Goal: Task Accomplishment & Management: Complete application form

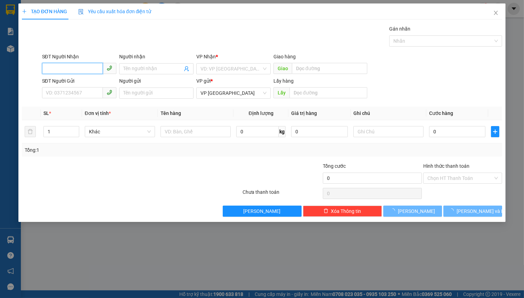
click at [72, 65] on input "SĐT Người Nhận" at bounding box center [72, 68] width 61 height 11
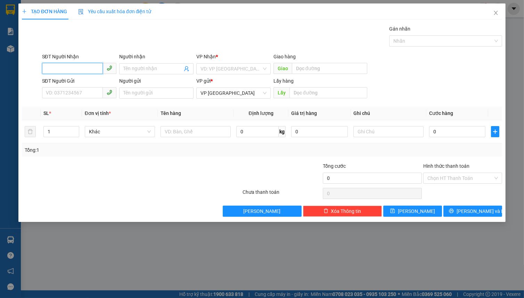
click at [64, 66] on input "SĐT Người Nhận" at bounding box center [72, 68] width 61 height 11
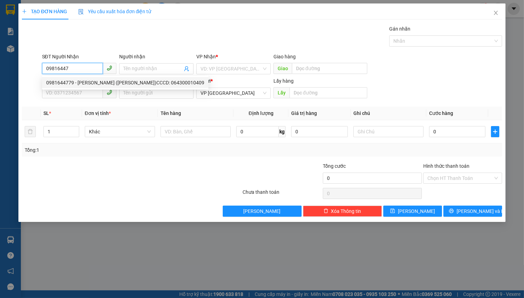
click at [90, 83] on div "0981644779 - [PERSON_NAME] ([PERSON_NAME])CCCD: 064300010409" at bounding box center [125, 83] width 158 height 8
type input "0981644779"
type input "[PERSON_NAME] ([PERSON_NAME])CCCD: 064300010409"
type input "50.000"
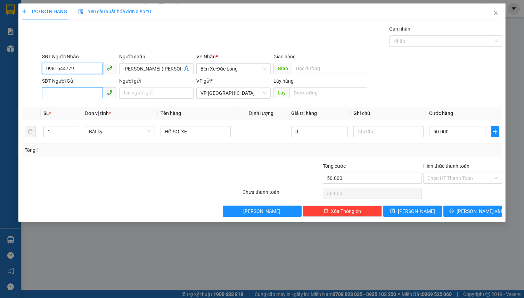
type input "0981644779"
click at [77, 96] on input "SĐT Người Gửi" at bounding box center [72, 92] width 61 height 11
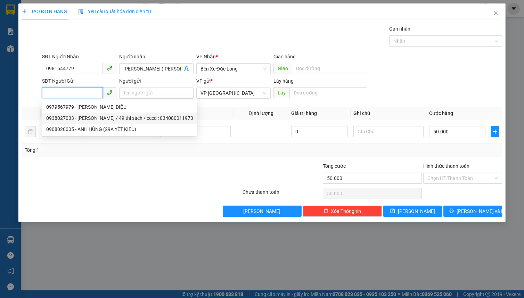
click at [81, 117] on div "0938027033 - [PERSON_NAME] / 49 thi sách / cccd : 034080011973" at bounding box center [119, 118] width 147 height 8
type input "0938027033"
type input "[PERSON_NAME] / 49 thi sách / cccd : 034080011973"
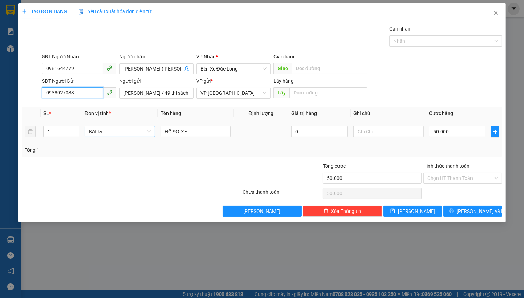
click at [109, 130] on span "Bất kỳ" at bounding box center [120, 131] width 62 height 10
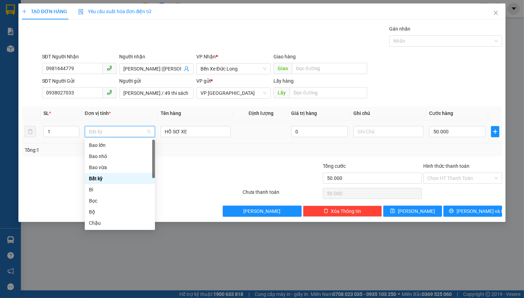
type input "b"
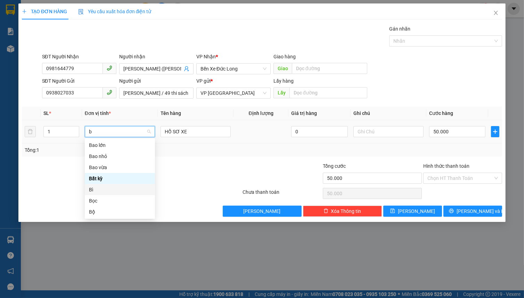
click at [121, 189] on div "Bì" at bounding box center [120, 190] width 62 height 8
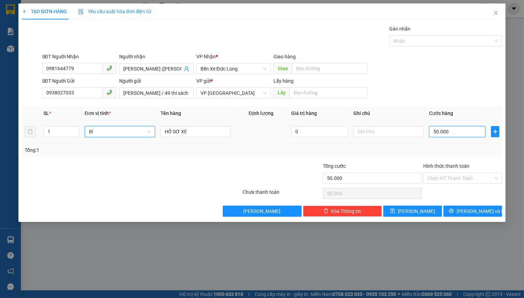
click at [459, 132] on input "50.000" at bounding box center [457, 131] width 56 height 11
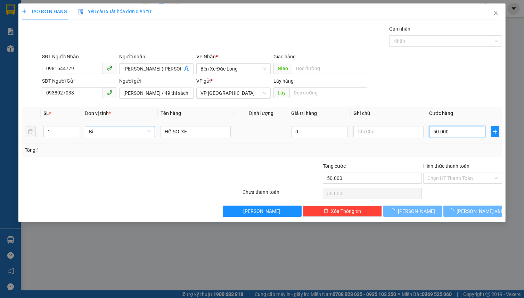
type input "0"
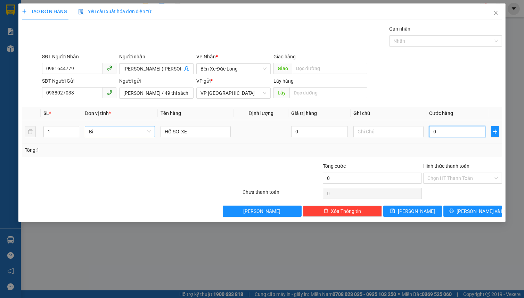
type input "5"
type input "05"
type input "50"
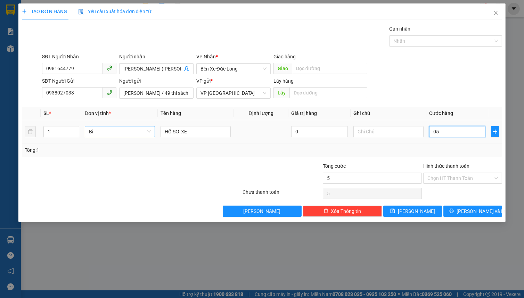
type input "050"
type input "500"
type input "0.500"
type input "5.000"
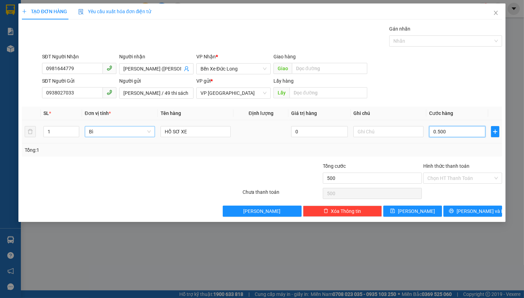
type input "5.000"
type input "05.000"
type input "50.000"
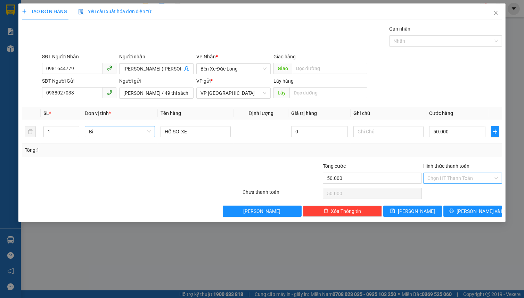
click at [460, 174] on input "Hình thức thanh toán" at bounding box center [460, 178] width 66 height 10
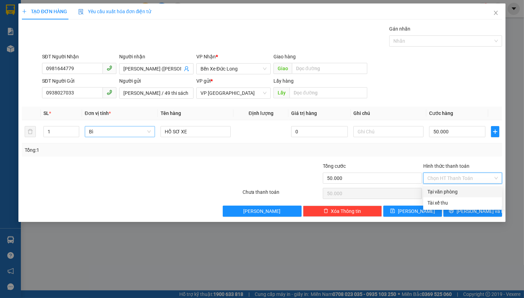
click at [463, 194] on div "Tại văn phòng" at bounding box center [462, 192] width 71 height 8
type input "0"
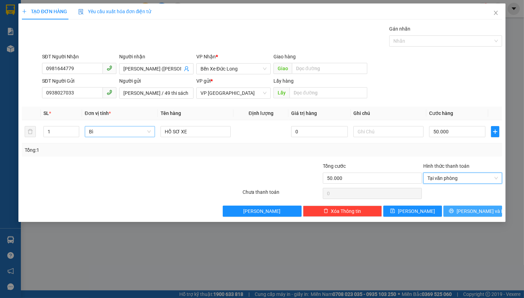
click at [454, 213] on span "printer" at bounding box center [451, 211] width 5 height 6
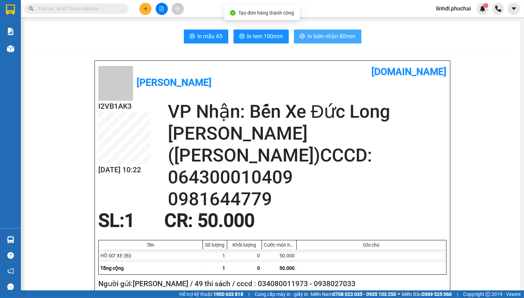
click at [328, 32] on span "In biên nhận 80mm" at bounding box center [332, 36] width 48 height 9
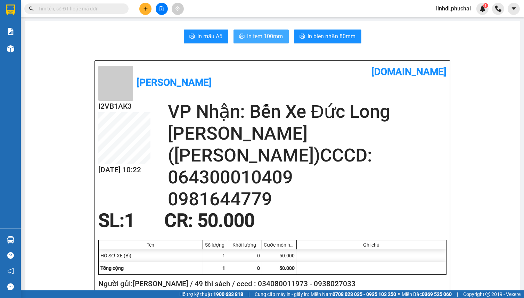
click at [262, 35] on span "In tem 100mm" at bounding box center [265, 36] width 36 height 9
